Goal: Task Accomplishment & Management: Manage account settings

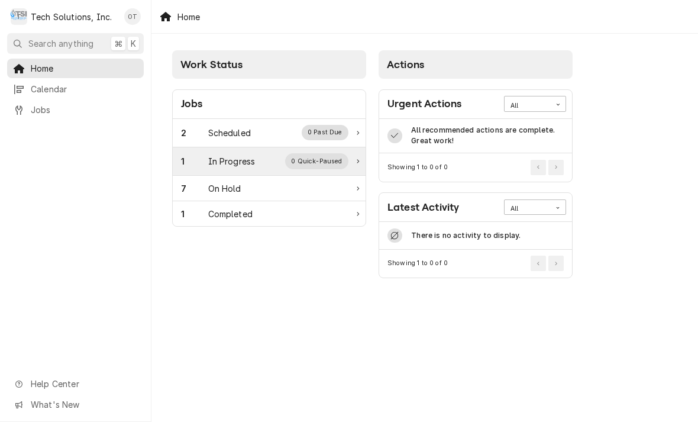
click at [336, 158] on div "0 Quick-Paused" at bounding box center [316, 160] width 63 height 15
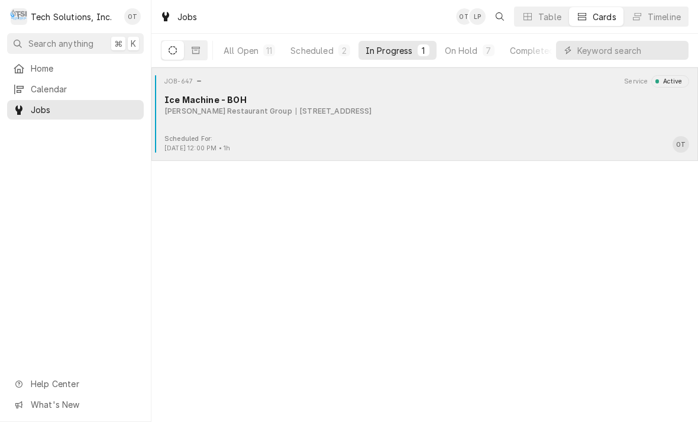
click at [322, 109] on div "[STREET_ADDRESS]" at bounding box center [334, 111] width 76 height 11
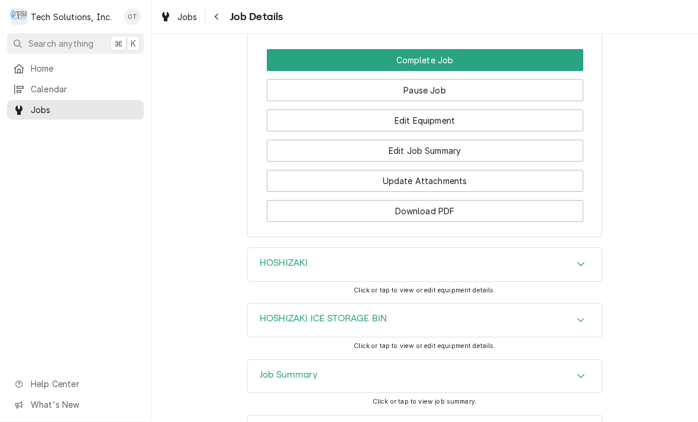
scroll to position [1405, 0]
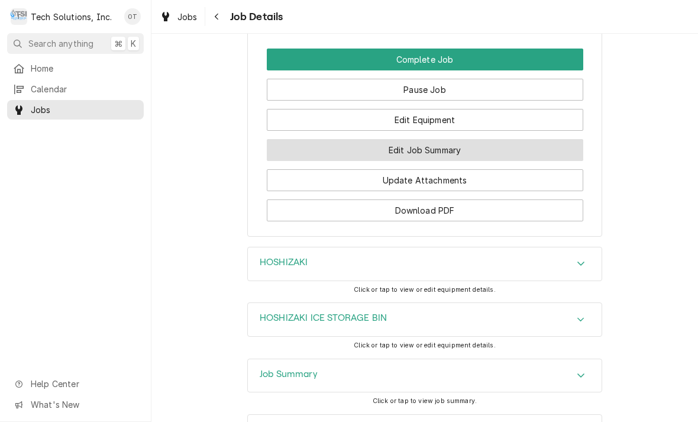
click at [436, 139] on button "Edit Job Summary" at bounding box center [425, 150] width 317 height 22
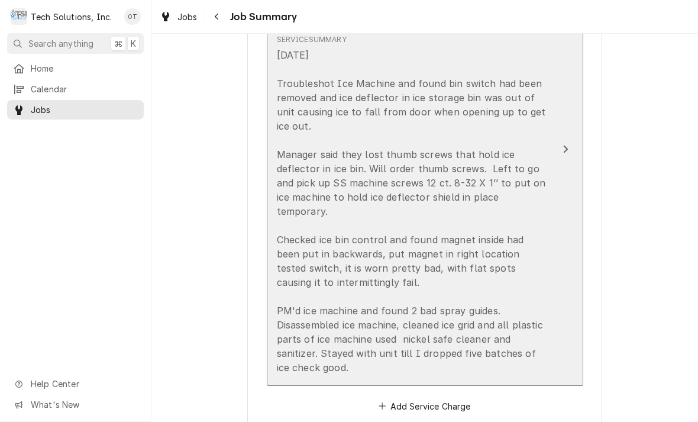
click at [568, 142] on div "Update Line Item" at bounding box center [565, 149] width 15 height 14
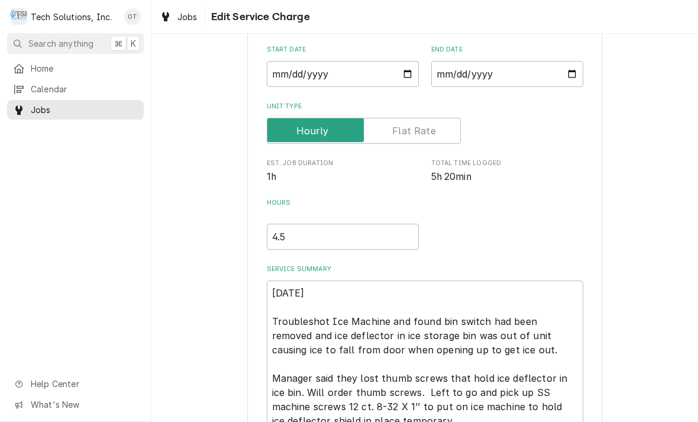
type textarea "x"
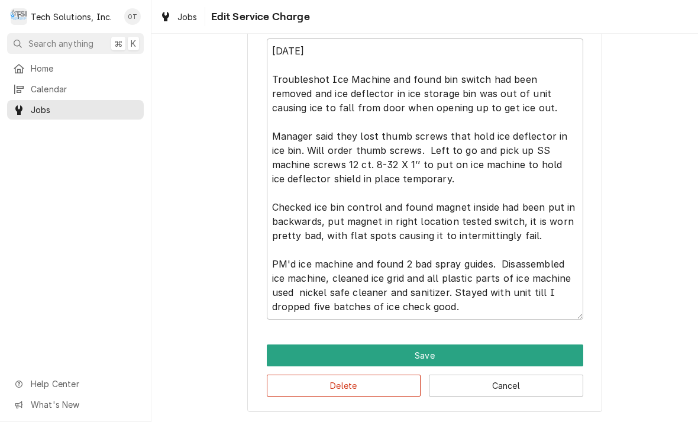
scroll to position [351, 0]
click at [487, 306] on textarea "9/1/25 Troubleshot Ice Machine and found bin switch had been removed and ice de…" at bounding box center [425, 178] width 317 height 281
type textarea "9/1/25 Troubleshot Ice Machine and found bin switch had been removed and ice de…"
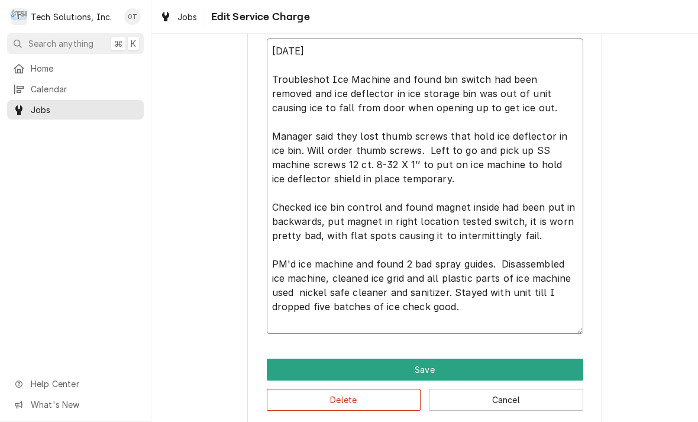
type textarea "x"
type textarea "9/1/25 Troubleshot Ice Machine and found bin switch had been removed and ice de…"
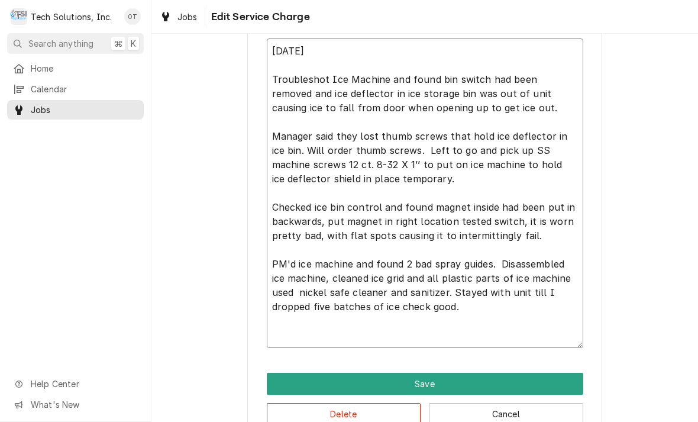
type textarea "x"
type textarea "9/1/25 Troubleshot Ice Machine and found bin switch had been removed and ice de…"
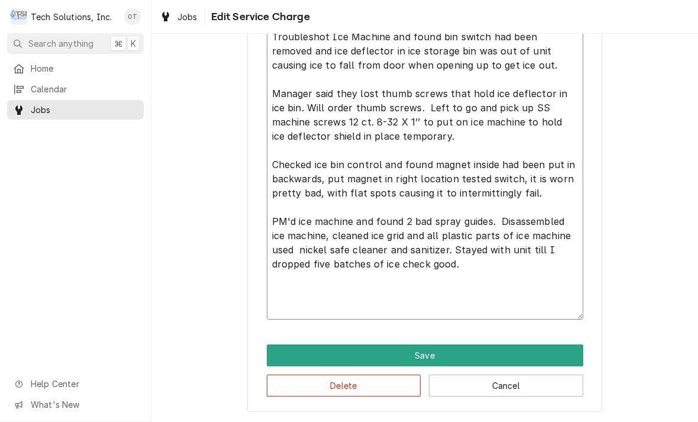
scroll to position [394, 0]
type textarea "x"
type textarea "9/1/25 Troubleshot Ice Machine and found bin switch had been removed and ice de…"
type textarea "x"
type textarea "9/1/25 Troubleshot Ice Machine and found bin switch had been removed and ice de…"
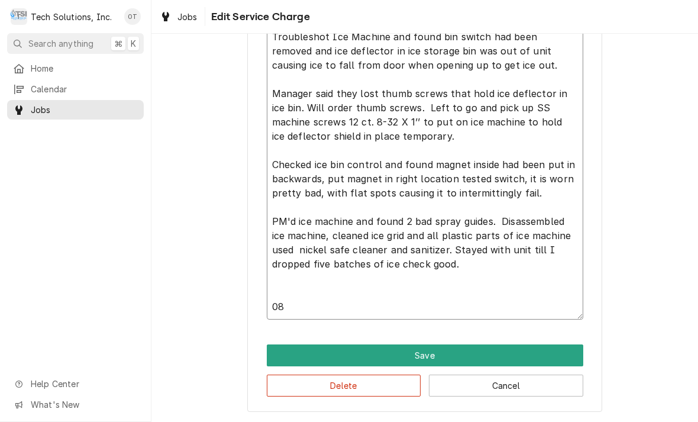
type textarea "x"
type textarea "9/1/25 Troubleshot Ice Machine and found bin switch had been removed and ice de…"
type textarea "x"
type textarea "9/1/25 Troubleshot Ice Machine and found bin switch had been removed and ice de…"
type textarea "x"
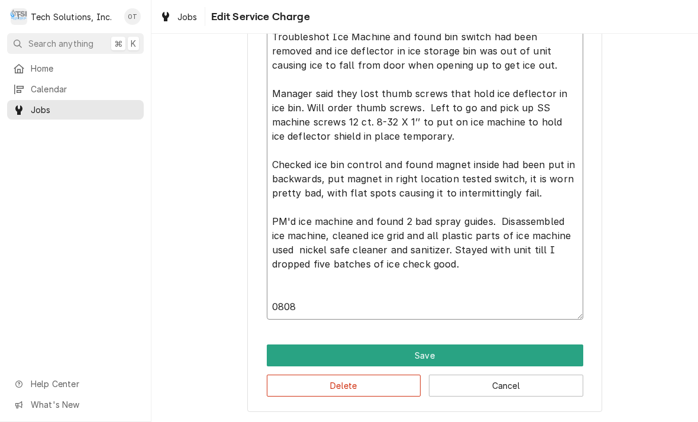
type textarea "9/1/25 Troubleshot Ice Machine and found bin switch had been removed and ice de…"
type textarea "x"
type textarea "9/1/25 Troubleshot Ice Machine and found bin switch had been removed and ice de…"
type textarea "x"
type textarea "9/1/25 Troubleshot Ice Machine and found bin switch had been removed and ice de…"
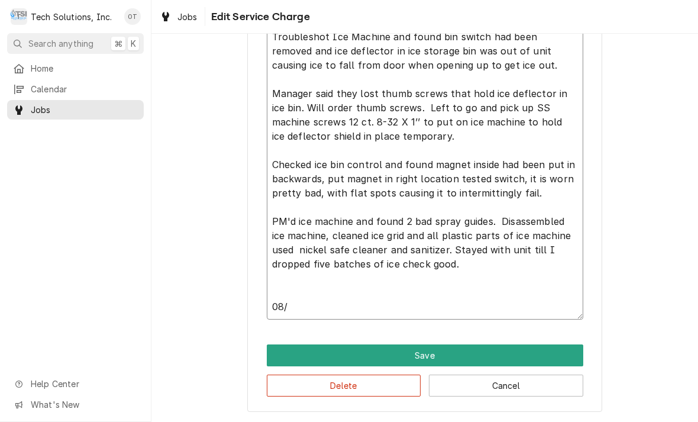
type textarea "x"
type textarea "9/1/25 Troubleshot Ice Machine and found bin switch had been removed and ice de…"
type textarea "x"
type textarea "9/1/25 Troubleshot Ice Machine and found bin switch had been removed and ice de…"
type textarea "x"
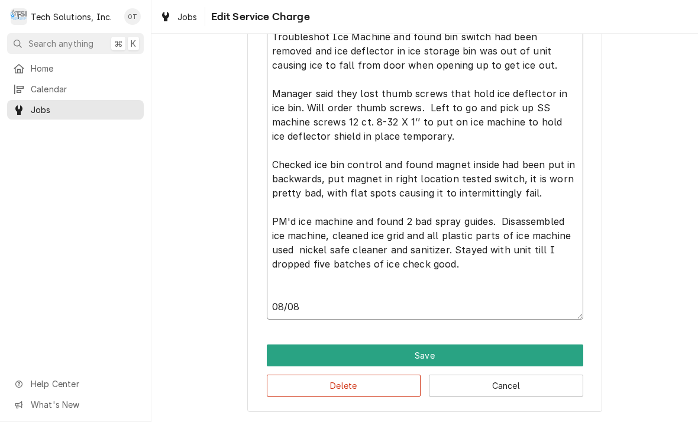
type textarea "9/1/25 Troubleshot Ice Machine and found bin switch had been removed and ice de…"
type textarea "x"
type textarea "9/1/25 Troubleshot Ice Machine and found bin switch had been removed and ice de…"
type textarea "x"
type textarea "9/1/25 Troubleshot Ice Machine and found bin switch had been removed and ice de…"
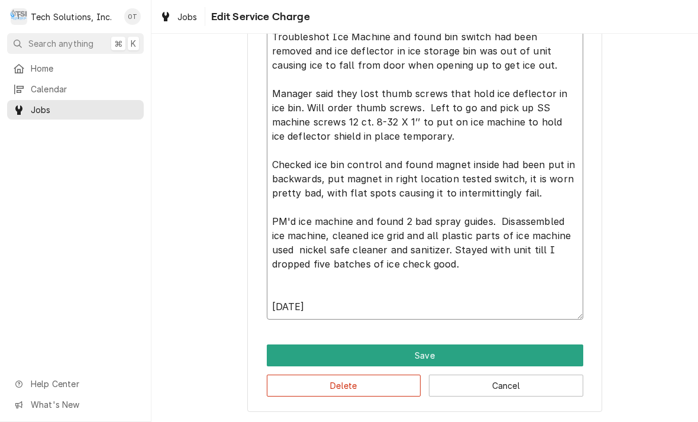
type textarea "x"
type textarea "9/1/25 Troubleshot Ice Machine and found bin switch had been removed and ice de…"
type textarea "x"
type textarea "9/1/25 Troubleshot Ice Machine and found bin switch had been removed and ice de…"
type textarea "x"
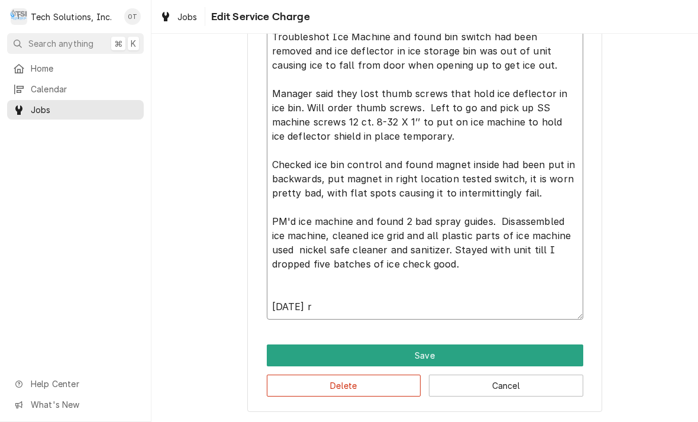
type textarea "9/1/25 Troubleshot Ice Machine and found bin switch had been removed and ice de…"
type textarea "x"
type textarea "9/1/25 Troubleshot Ice Machine and found bin switch had been removed and ice de…"
type textarea "x"
type textarea "9/1/25 Troubleshot Ice Machine and found bin switch had been removed and ice de…"
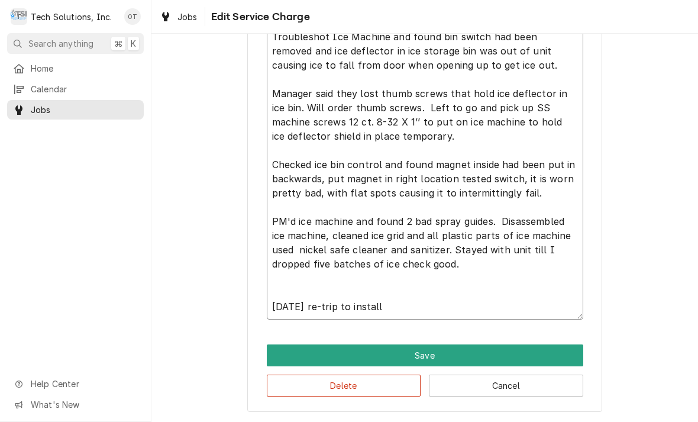
type textarea "x"
type textarea "9/1/25 Troubleshot Ice Machine and found bin switch had been removed and ice de…"
type textarea "x"
type textarea "9/1/25 Troubleshot Ice Machine and found bin switch had been removed and ice de…"
type textarea "x"
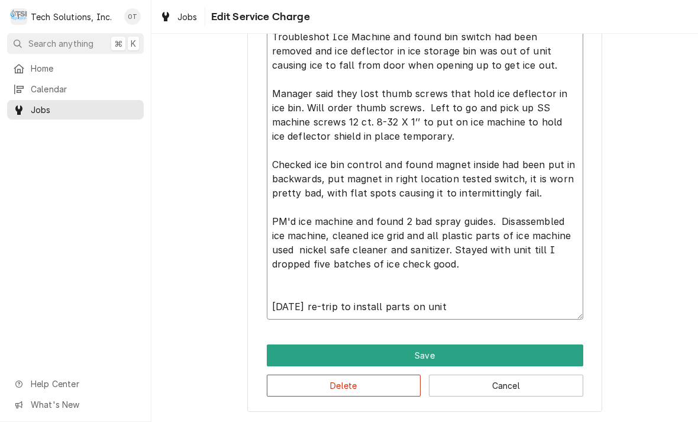
type textarea "9/1/25 Troubleshot Ice Machine and found bin switch had been removed and ice de…"
type textarea "x"
type textarea "9/1/25 Troubleshot Ice Machine and found bin switch had been removed and ice de…"
type textarea "x"
type textarea "9/1/25 Troubleshot Ice Machine and found bin switch had been removed and ice de…"
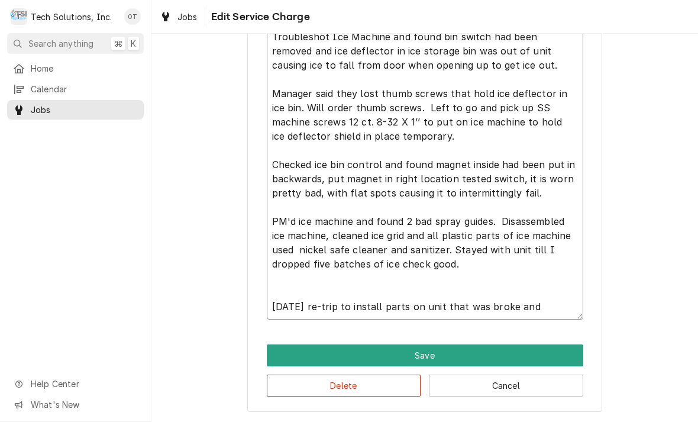
type textarea "x"
type textarea "9/1/25 Troubleshot Ice Machine and found bin switch had been removed and ice de…"
type textarea "x"
type textarea "9/1/25 Troubleshot Ice Machine and found bin switch had been removed and ice de…"
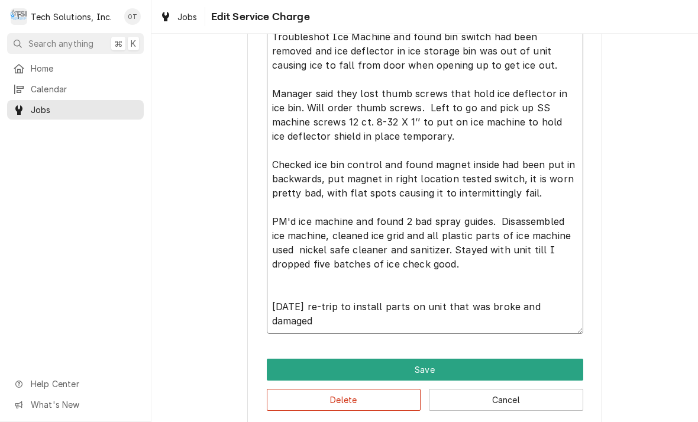
type textarea "x"
type textarea "9/1/25 Troubleshot Ice Machine and found bin switch had been removed and ice de…"
type textarea "x"
type textarea "9/1/25 Troubleshot Ice Machine and found bin switch had been removed and ice de…"
type textarea "x"
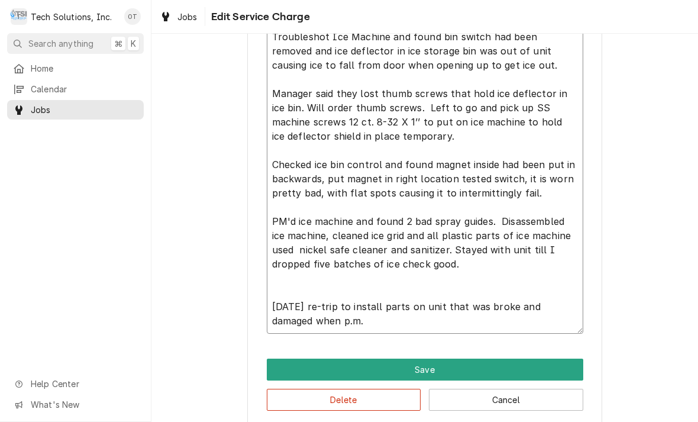
type textarea "9/1/25 Troubleshot Ice Machine and found bin switch had been removed and ice de…"
type textarea "x"
type textarea "9/1/25 Troubleshot Ice Machine and found bin switch had been removed and ice de…"
type textarea "x"
type textarea "9/1/25 Troubleshot Ice Machine and found bin switch had been removed and ice de…"
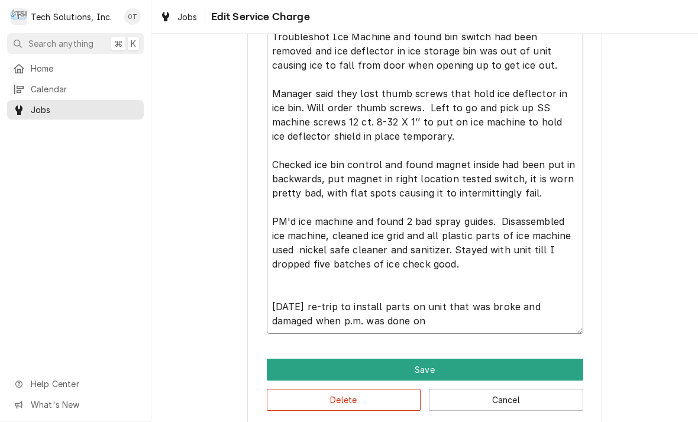
type textarea "x"
type textarea "9/1/25 Troubleshot Ice Machine and found bin switch had been removed and ice de…"
type textarea "x"
type textarea "9/1/25 Troubleshot Ice Machine and found bin switch had been removed and ice de…"
type textarea "x"
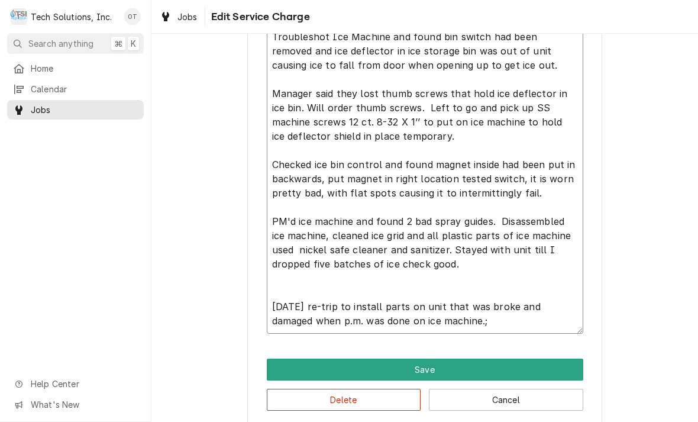
type textarea "9/1/25 Troubleshot Ice Machine and found bin switch had been removed and ice de…"
type textarea "x"
type textarea "9/1/25 Troubleshot Ice Machine and found bin switch had been removed and ice de…"
type textarea "x"
type textarea "9/1/25 Troubleshot Ice Machine and found bin switch had been removed and ice de…"
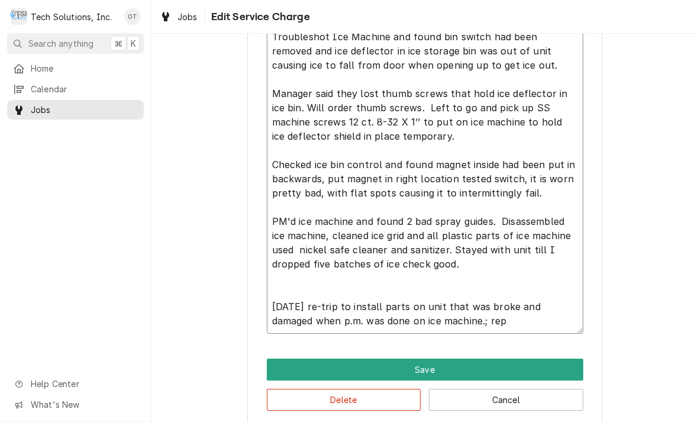
type textarea "x"
type textarea "9/1/25 Troubleshot Ice Machine and found bin switch had been removed and ice de…"
type textarea "x"
type textarea "9/1/25 Troubleshot Ice Machine and found bin switch had been removed and ice de…"
type textarea "x"
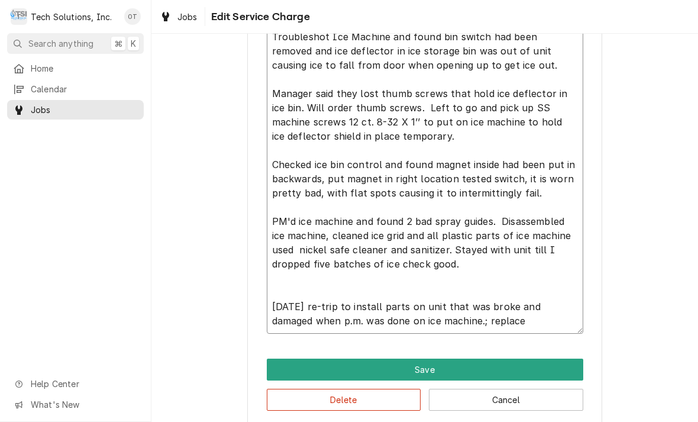
type textarea "9/1/25 Troubleshot Ice Machine and found bin switch had been removed and ice de…"
type textarea "x"
type textarea "9/1/25 Troubleshot Ice Machine and found bin switch had been removed and ice de…"
type textarea "x"
type textarea "9/1/25 Troubleshot Ice Machine and found bin switch had been removed and ice de…"
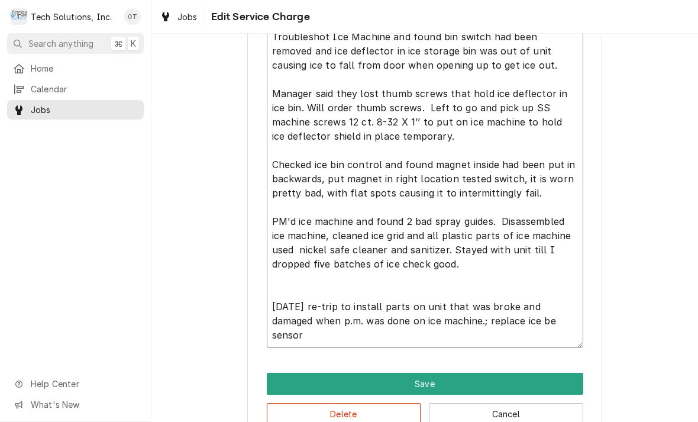
type textarea "x"
type textarea "9/1/25 Troubleshot Ice Machine and found bin switch had been removed and ice de…"
type textarea "x"
type textarea "9/1/25 Troubleshot Ice Machine and found bin switch had been removed and ice de…"
type textarea "x"
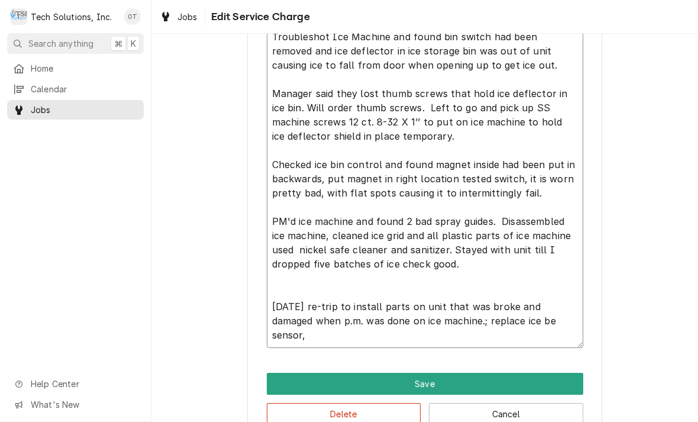
type textarea "9/1/25 Troubleshot Ice Machine and found bin switch had been removed and ice de…"
type textarea "x"
type textarea "9/1/25 Troubleshot Ice Machine and found bin switch had been removed and ice de…"
type textarea "x"
type textarea "9/1/25 Troubleshot Ice Machine and found bin switch had been removed and ice de…"
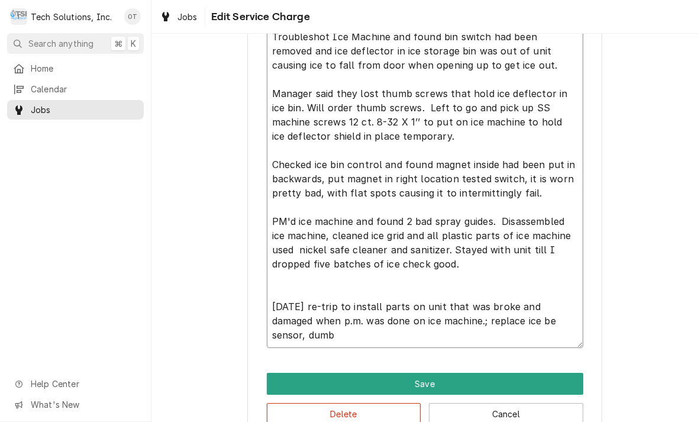
type textarea "x"
type textarea "9/1/25 Troubleshot Ice Machine and found bin switch had been removed and ice de…"
type textarea "x"
type textarea "9/1/25 Troubleshot Ice Machine and found bin switch had been removed and ice de…"
type textarea "x"
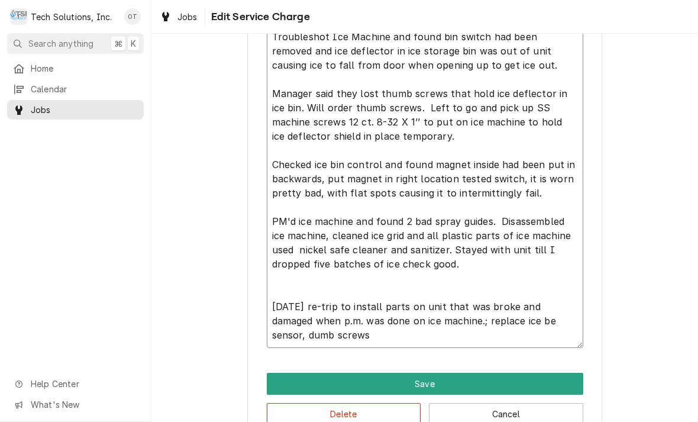
type textarea "9/1/25 Troubleshot Ice Machine and found bin switch had been removed and ice de…"
type textarea "x"
type textarea "9/1/25 Troubleshot Ice Machine and found bin switch had been removed and ice de…"
type textarea "x"
type textarea "9/1/25 Troubleshot Ice Machine and found bin switch had been removed and ice de…"
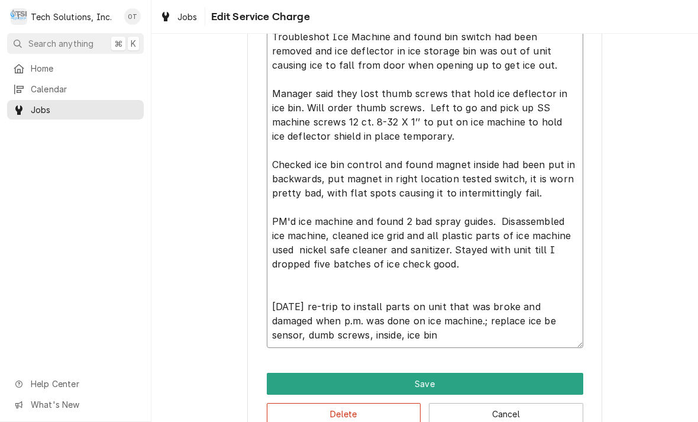
type textarea "x"
type textarea "9/1/25 Troubleshot Ice Machine and found bin switch had been removed and ice de…"
type textarea "x"
type textarea "9/1/25 Troubleshot Ice Machine and found bin switch had been removed and ice de…"
type textarea "x"
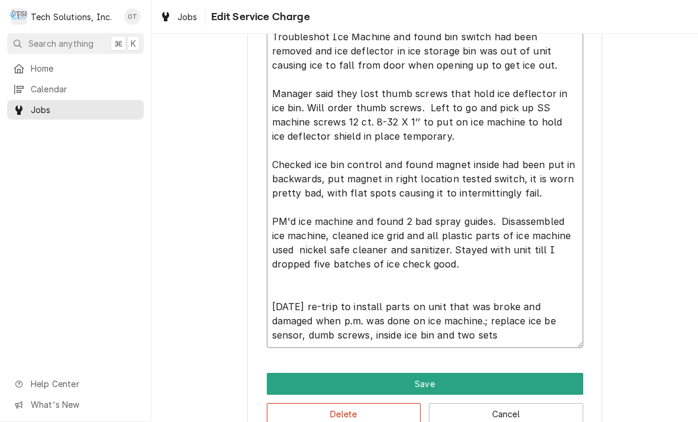
type textarea "9/1/25 Troubleshot Ice Machine and found bin switch had been removed and ice de…"
type textarea "x"
type textarea "9/1/25 Troubleshot Ice Machine and found bin switch had been removed and ice de…"
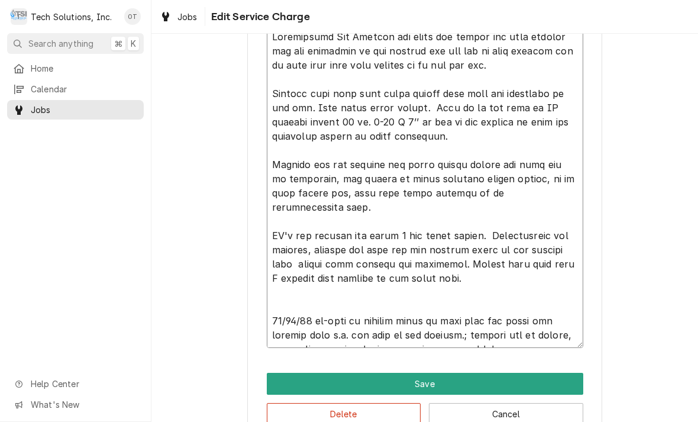
type textarea "x"
type textarea "9/1/25 Troubleshot Ice Machine and found bin switch had been removed and ice de…"
type textarea "x"
type textarea "9/1/25 Troubleshot Ice Machine and found bin switch had been removed and ice de…"
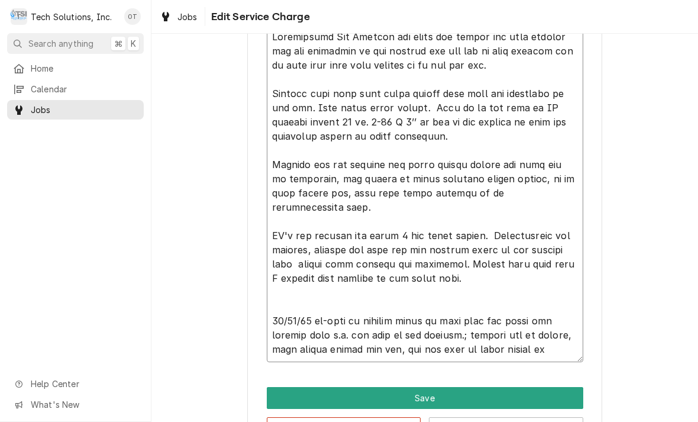
type textarea "x"
type textarea "9/1/25 Troubleshot Ice Machine and found bin switch had been removed and ice de…"
type textarea "x"
type textarea "9/1/25 Troubleshot Ice Machine and found bin switch had been removed and ice de…"
type textarea "x"
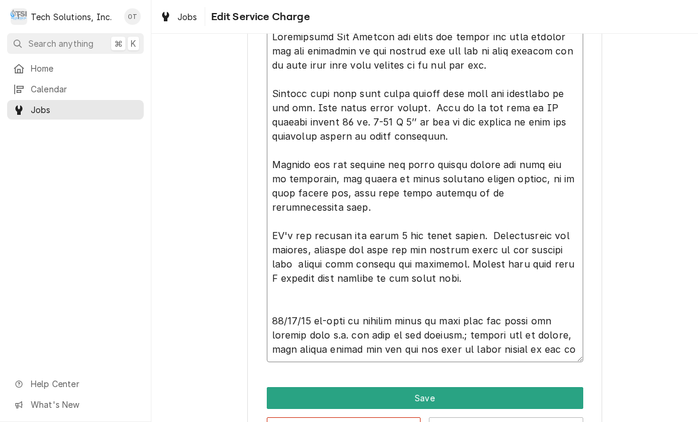
type textarea "9/1/25 Troubleshot Ice Machine and found bin switch had been removed and ice de…"
type textarea "x"
type textarea "9/1/25 Troubleshot Ice Machine and found bin switch had been removed and ice de…"
type textarea "x"
type textarea "9/1/25 Troubleshot Ice Machine and found bin switch had been removed and ice de…"
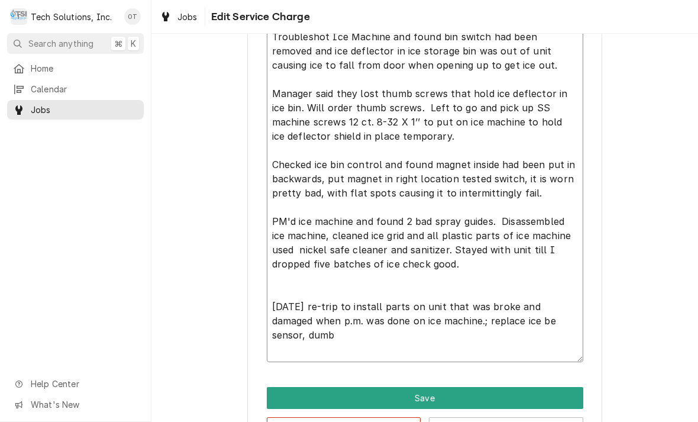
type textarea "x"
type textarea "9/1/25 Troubleshot Ice Machine and found bin switch had been removed and ice de…"
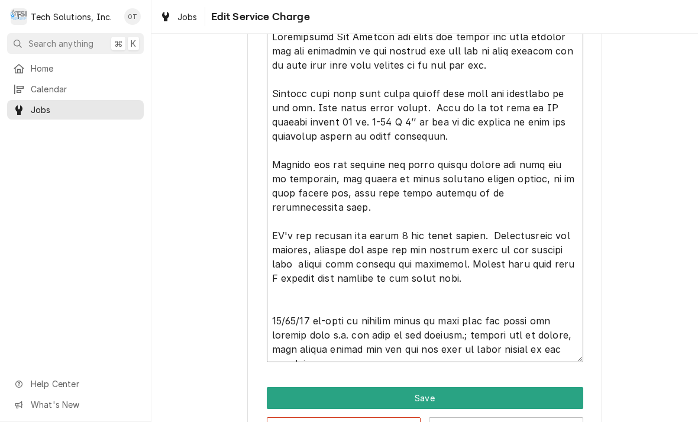
click at [574, 322] on textarea "Service Summary" at bounding box center [425, 179] width 317 height 366
type textarea "x"
type textarea "9/1/25 Troubleshot Ice Machine and found bin switch had been removed and ice de…"
type textarea "x"
type textarea "9/1/25 Troubleshot Ice Machine and found bin switch had been removed and ice de…"
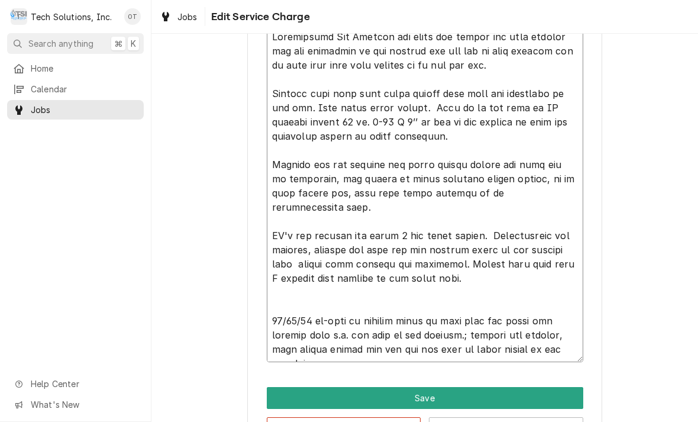
type textarea "x"
type textarea "9/1/25 Troubleshot Ice Machine and found bin switch had been removed and ice de…"
type textarea "x"
type textarea "9/1/25 Troubleshot Ice Machine and found bin switch had been removed and ice de…"
type textarea "x"
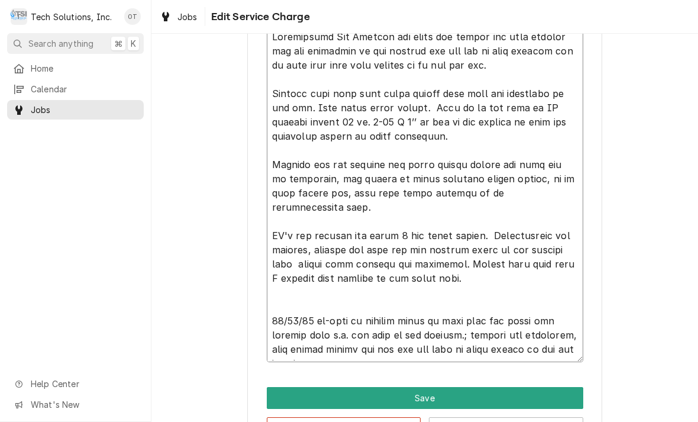
type textarea "9/1/25 Troubleshot Ice Machine and found bin switch had been removed and ice de…"
click at [369, 354] on textarea "Service Summary" at bounding box center [425, 179] width 317 height 366
click at [366, 346] on textarea "Service Summary" at bounding box center [425, 179] width 317 height 366
type textarea "x"
type textarea "9/1/25 Troubleshot Ice Machine and found bin switch had been removed and ice de…"
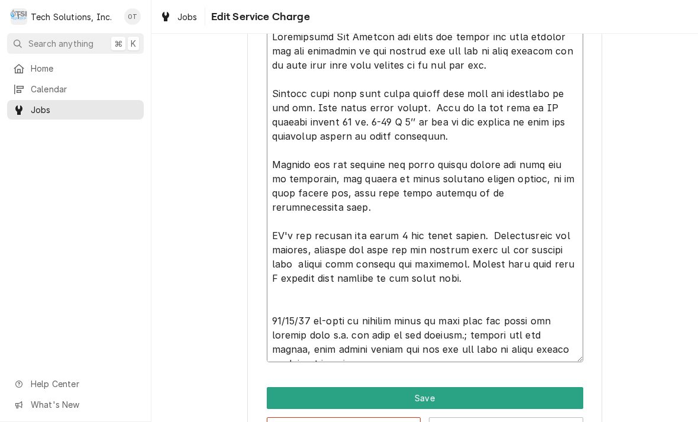
type textarea "x"
type textarea "9/1/25 Troubleshot Ice Machine and found bin switch had been removed and ice de…"
type textarea "x"
type textarea "9/1/25 Troubleshot Ice Machine and found bin switch had been removed and ice de…"
type textarea "x"
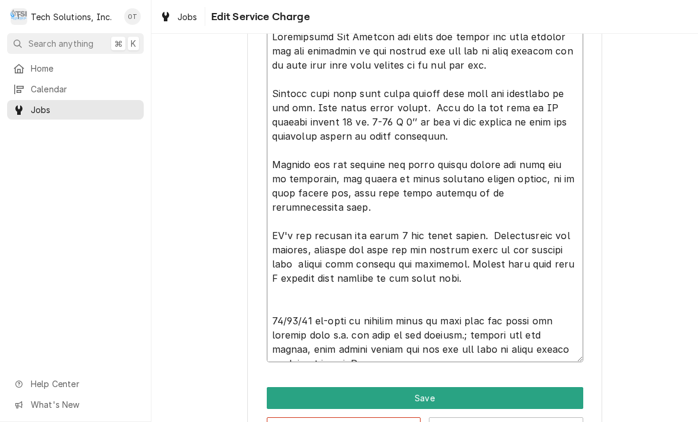
type textarea "9/1/25 Troubleshot Ice Machine and found bin switch had been removed and ice de…"
type textarea "x"
type textarea "9/1/25 Troubleshot Ice Machine and found bin switch had been removed and ice de…"
type textarea "x"
type textarea "9/1/25 Troubleshot Ice Machine and found bin switch had been removed and ice de…"
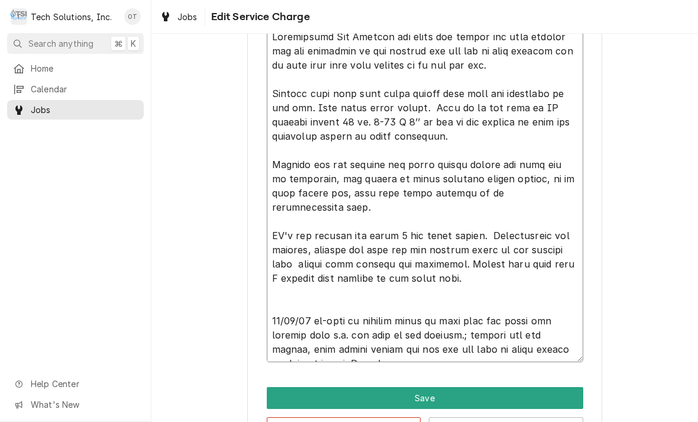
type textarea "x"
type textarea "9/1/25 Troubleshot Ice Machine and found bin switch had been removed and ice de…"
type textarea "x"
type textarea "9/1/25 Troubleshot Ice Machine and found bin switch had been removed and ice de…"
type textarea "x"
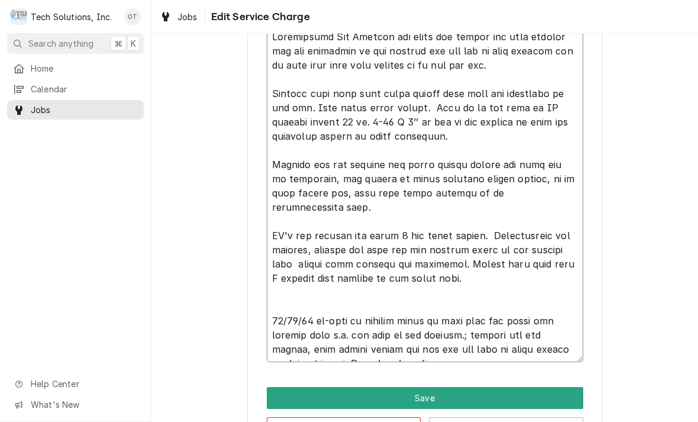
type textarea "9/1/25 Troubleshot Ice Machine and found bin switch had been removed and ice de…"
type textarea "x"
type textarea "9/1/25 Troubleshot Ice Machine and found bin switch had been removed and ice de…"
type textarea "x"
type textarea "9/1/25 Troubleshot Ice Machine and found bin switch had been removed and ice de…"
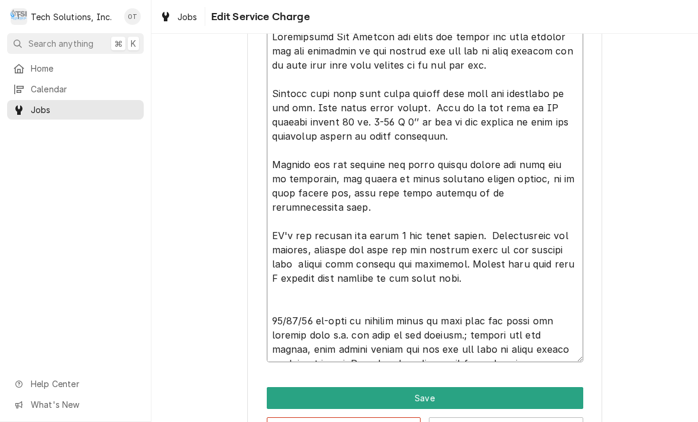
type textarea "x"
type textarea "9/1/25 Troubleshot Ice Machine and found bin switch had been removed and ice de…"
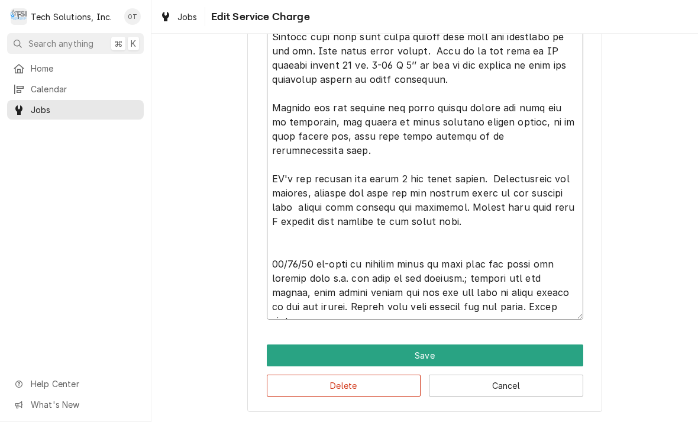
scroll to position [450, 0]
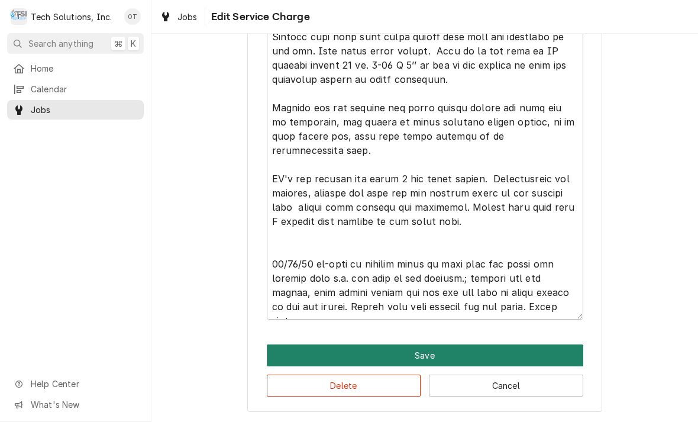
click at [431, 351] on button "Save" at bounding box center [425, 356] width 317 height 22
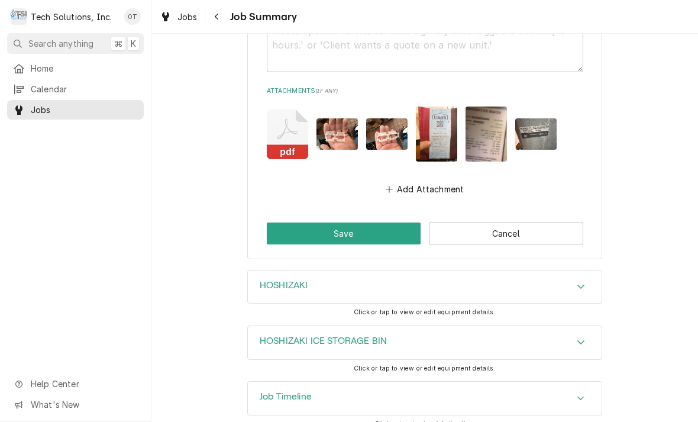
scroll to position [2561, 0]
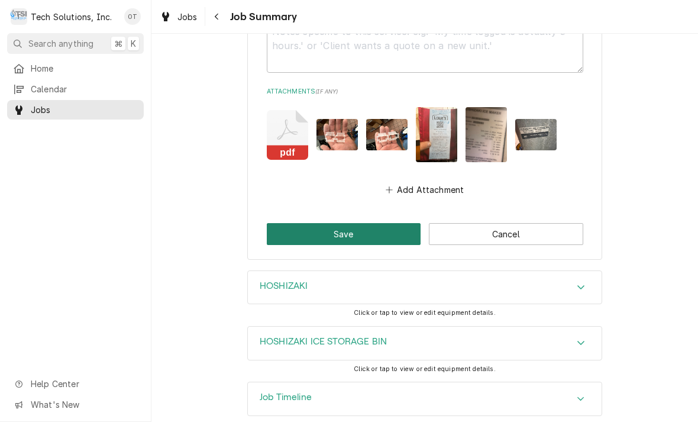
click at [353, 223] on button "Save" at bounding box center [344, 234] width 154 height 22
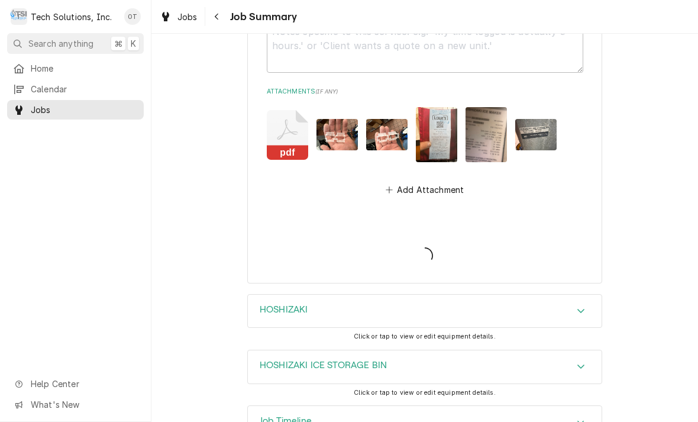
type textarea "x"
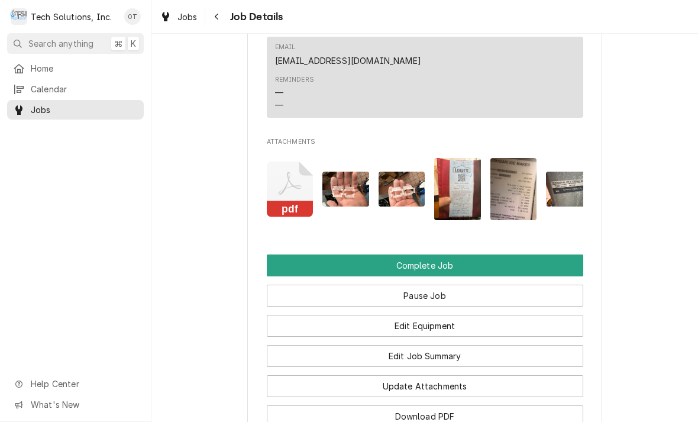
scroll to position [1202, 0]
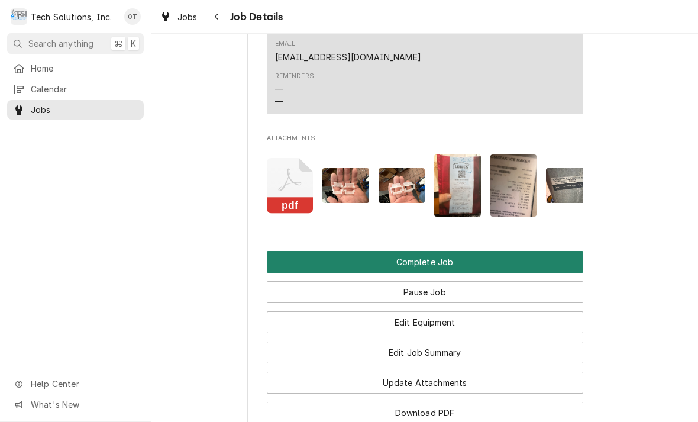
click at [427, 251] on button "Complete Job" at bounding box center [425, 262] width 317 height 22
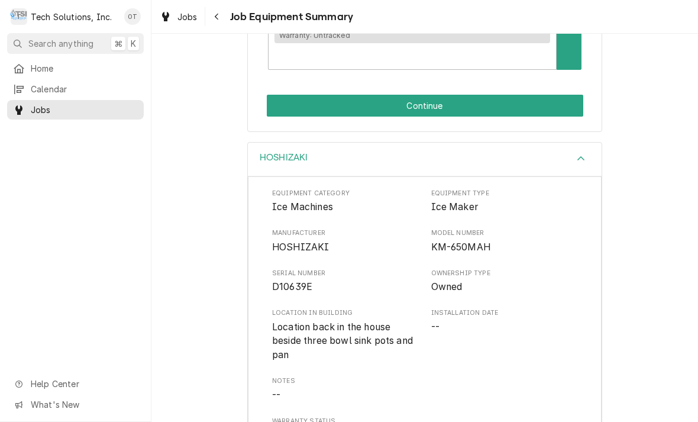
scroll to position [307, 0]
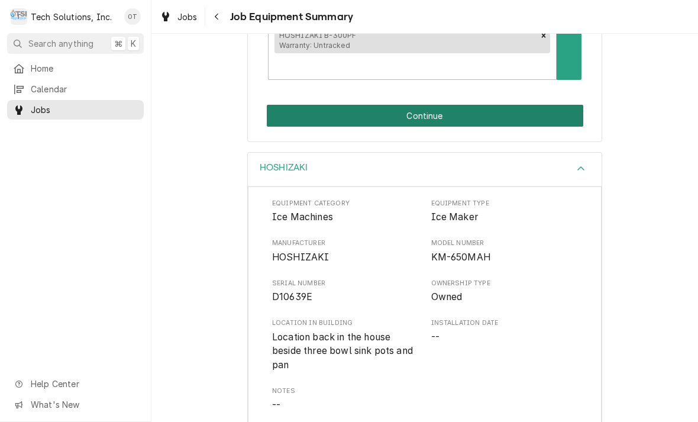
click at [429, 105] on button "Continue" at bounding box center [425, 116] width 317 height 22
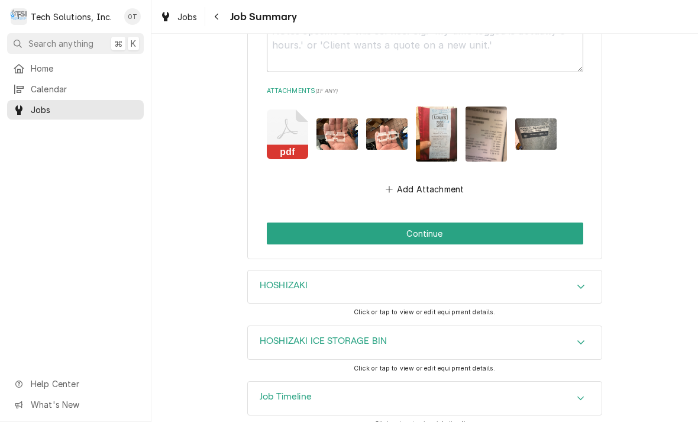
scroll to position [2561, 0]
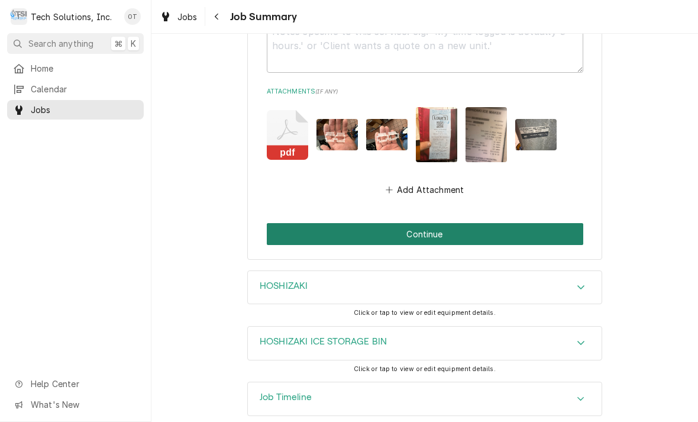
click at [429, 223] on button "Continue" at bounding box center [425, 234] width 317 height 22
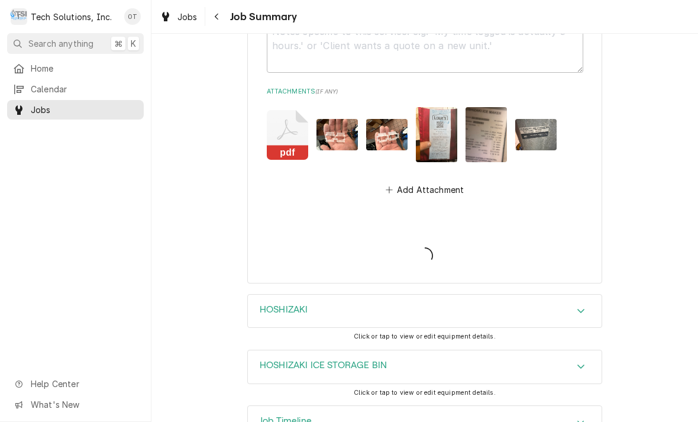
type textarea "x"
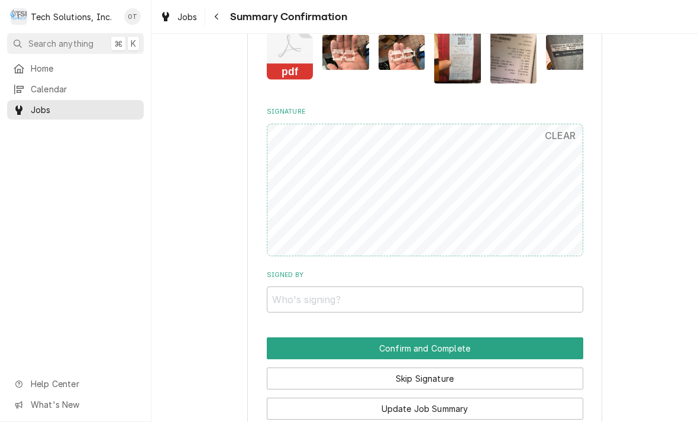
scroll to position [2106, 0]
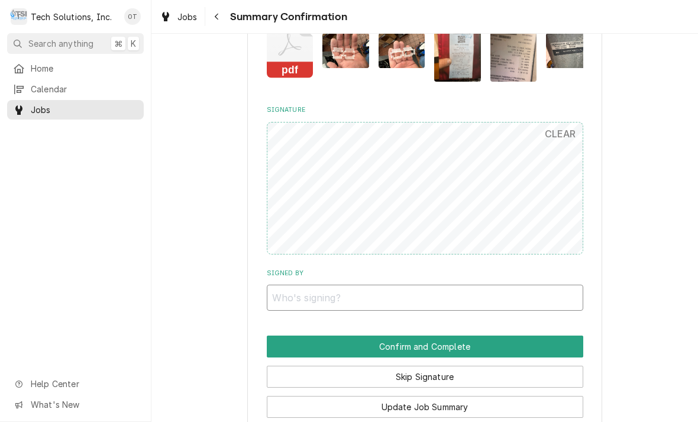
click at [281, 285] on input "Signed By" at bounding box center [425, 298] width 317 height 26
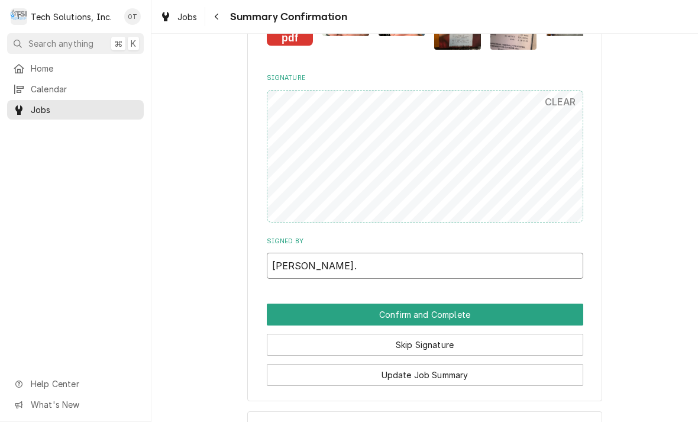
scroll to position [2138, 0]
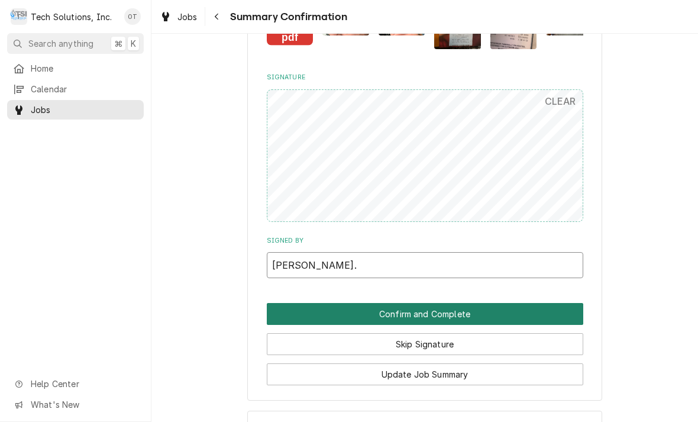
type input "Michaela shandor."
click at [431, 303] on button "Confirm and Complete" at bounding box center [425, 314] width 317 height 22
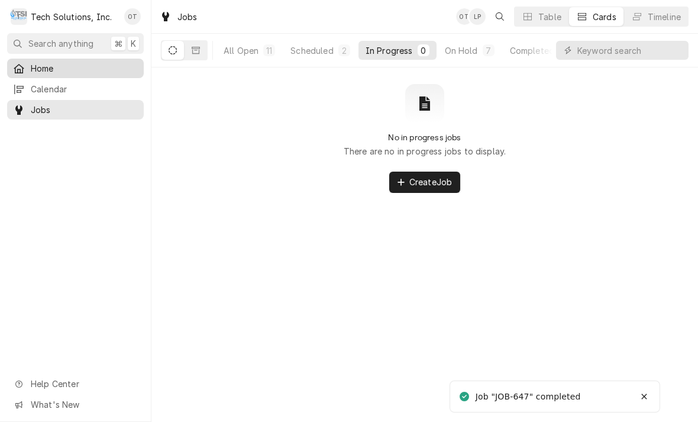
click at [41, 68] on span "Home" at bounding box center [84, 68] width 107 height 12
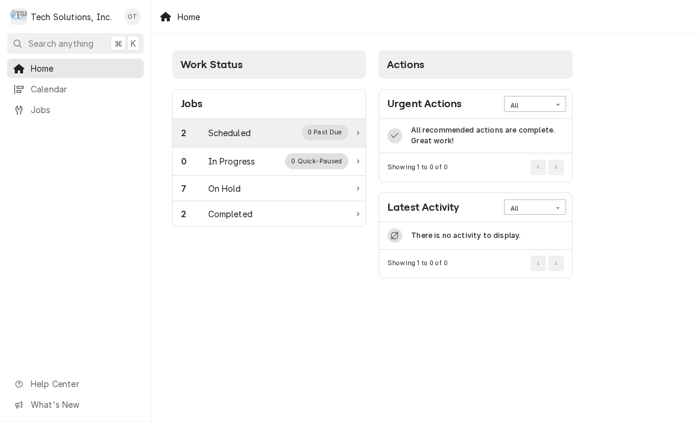
click at [336, 131] on div "0 Past Due" at bounding box center [325, 132] width 47 height 15
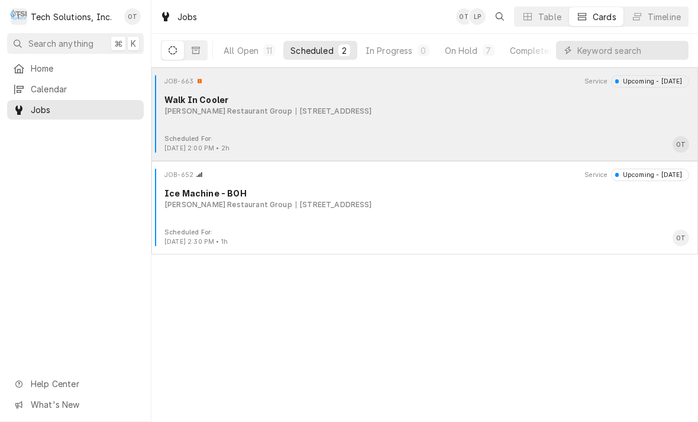
click at [345, 112] on div "500 Winchester Ave, Ashland, KY 41101" at bounding box center [334, 111] width 76 height 11
click at [353, 104] on div "Walk In Cooler" at bounding box center [427, 100] width 525 height 12
